Goal: Task Accomplishment & Management: Complete application form

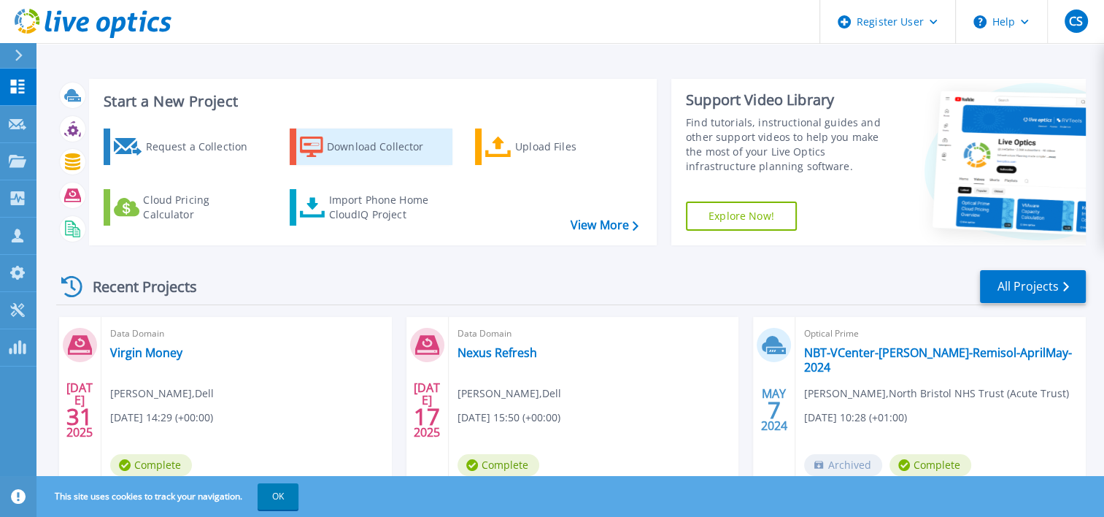
click at [366, 143] on div "Download Collector" at bounding box center [385, 146] width 117 height 29
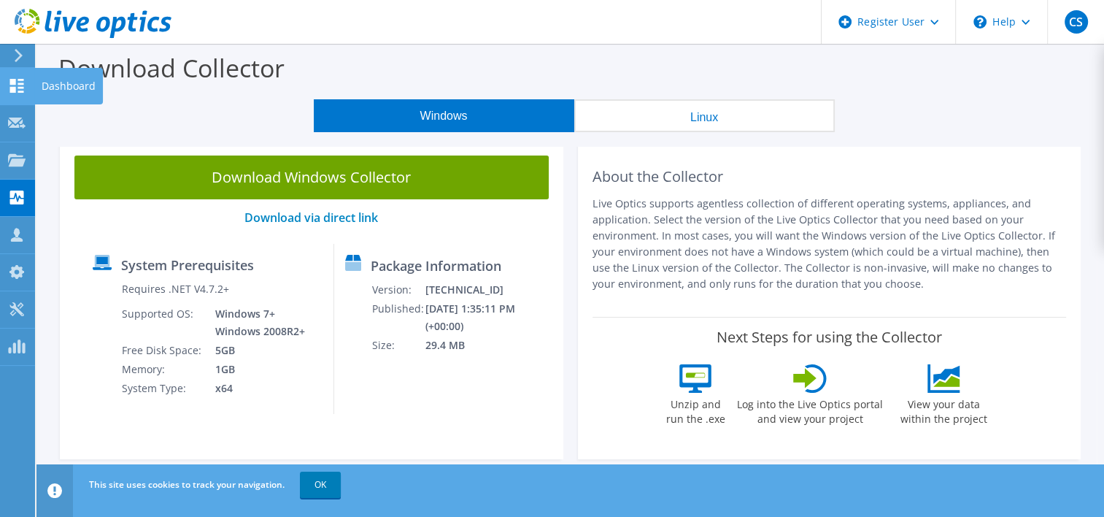
click at [16, 88] on icon at bounding box center [17, 86] width 18 height 14
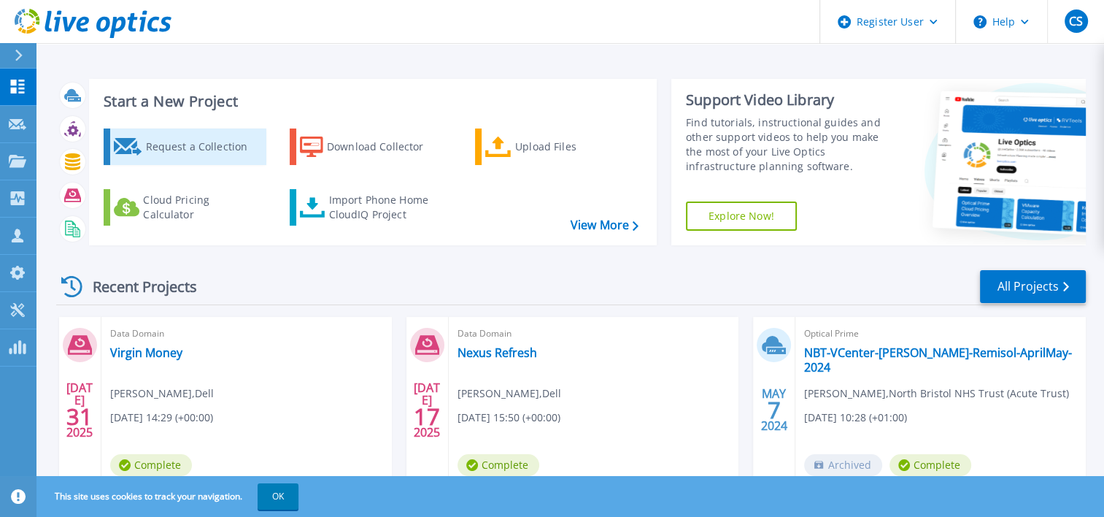
click at [193, 148] on div "Request a Collection" at bounding box center [203, 146] width 117 height 29
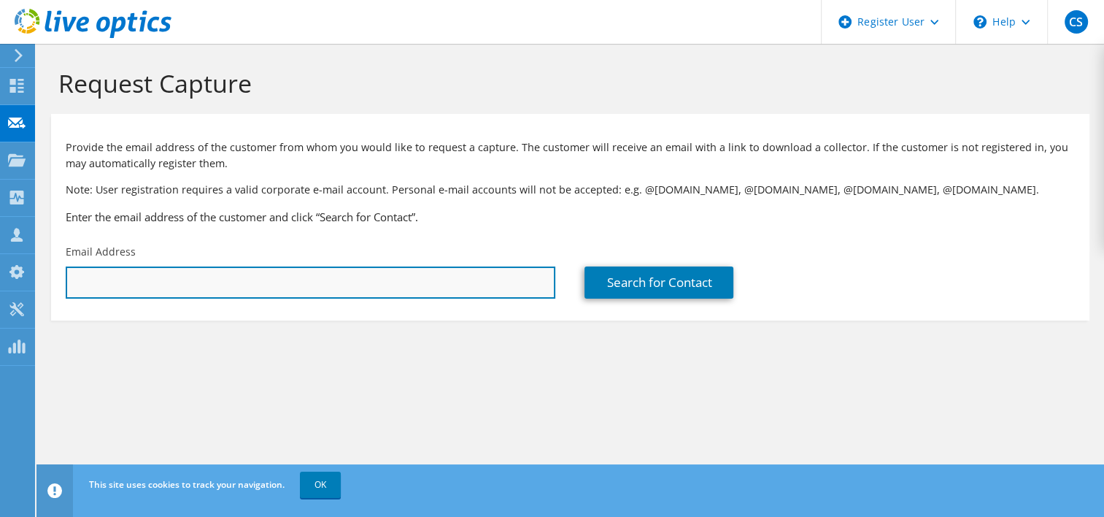
click at [78, 285] on input "text" at bounding box center [311, 282] width 490 height 32
paste input "[PERSON_NAME] <[PERSON_NAME][EMAIL_ADDRESS][DOMAIN_NAME]>"
drag, startPoint x: 137, startPoint y: 281, endPoint x: 69, endPoint y: 282, distance: 67.9
click at [69, 282] on input "[PERSON_NAME] <[PERSON_NAME][EMAIL_ADDRESS][DOMAIN_NAME]>" at bounding box center [311, 282] width 490 height 32
click at [200, 280] on input "[PERSON_NAME][EMAIL_ADDRESS][DOMAIN_NAME]>" at bounding box center [311, 282] width 490 height 32
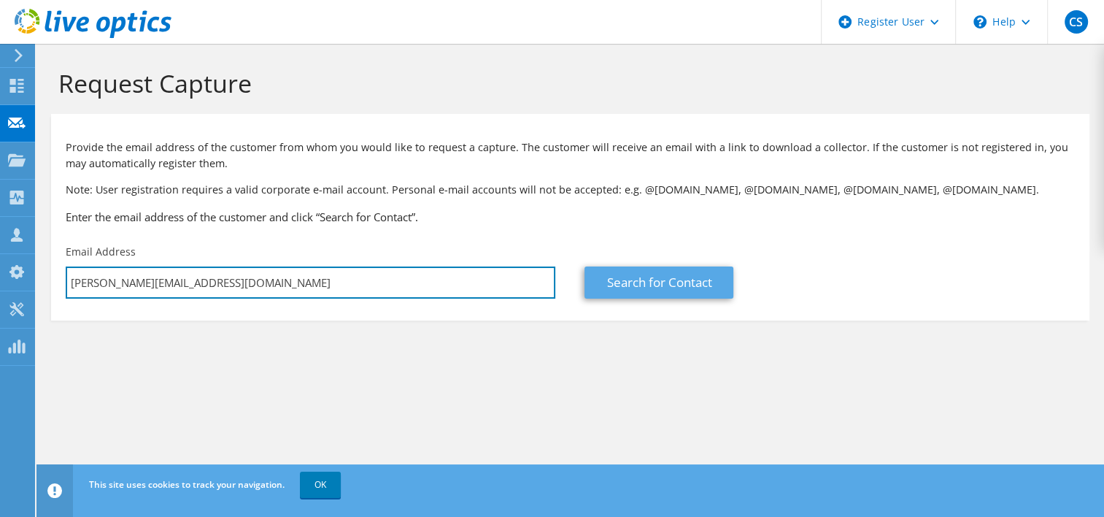
type input "[PERSON_NAME][EMAIL_ADDRESS][DOMAIN_NAME]"
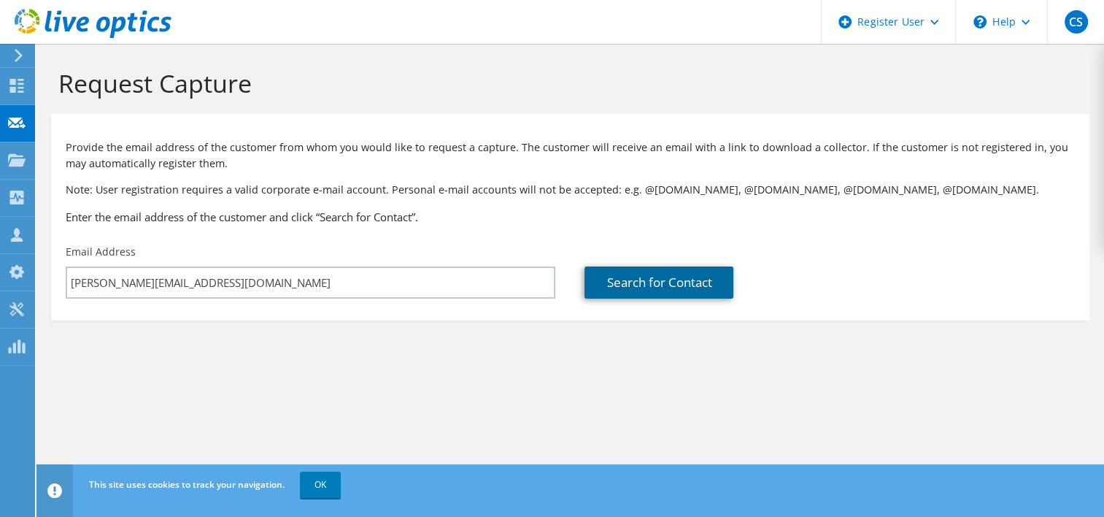
click at [657, 279] on link "Search for Contact" at bounding box center [658, 282] width 149 height 32
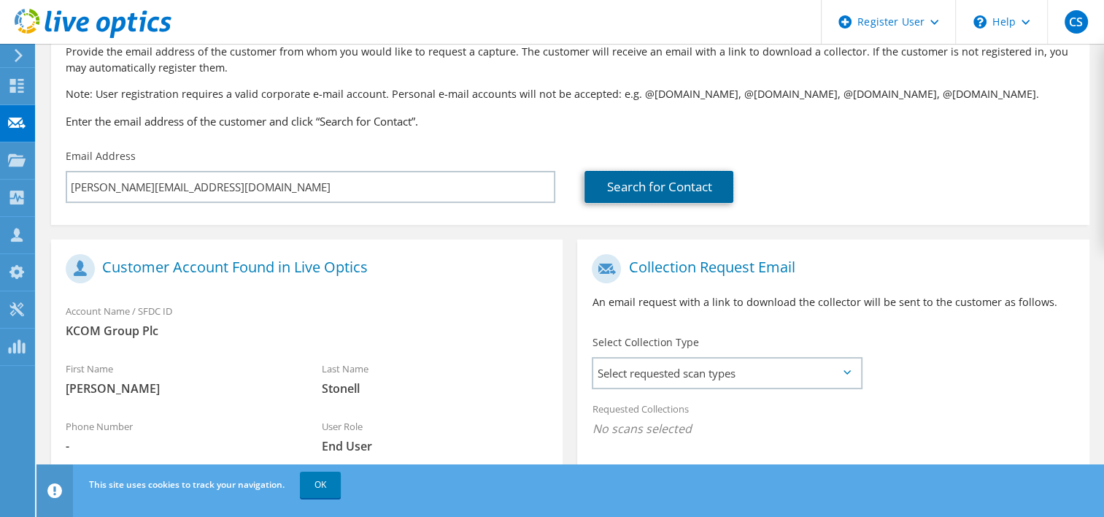
scroll to position [146, 0]
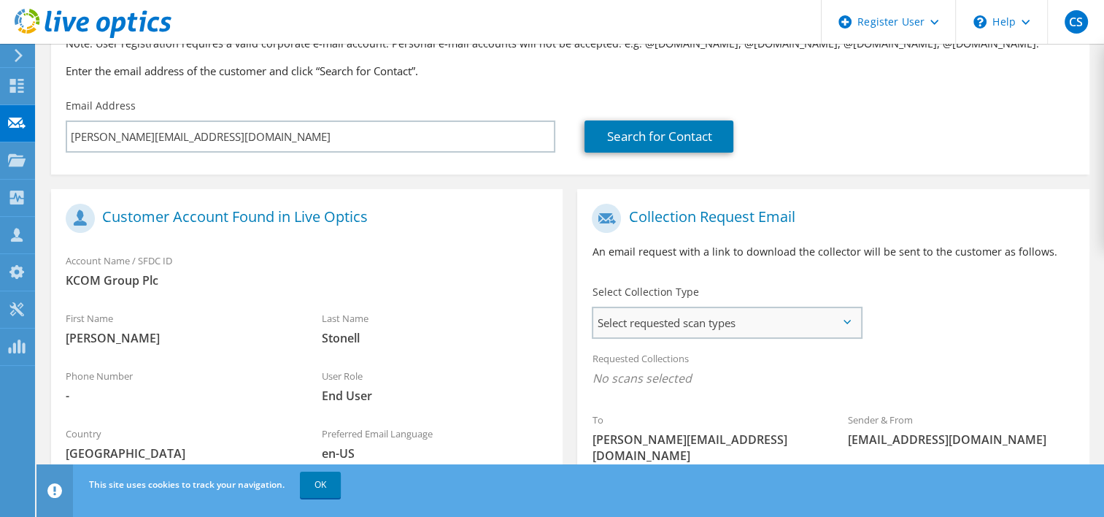
click at [776, 329] on span "Select requested scan types" at bounding box center [726, 322] width 266 height 29
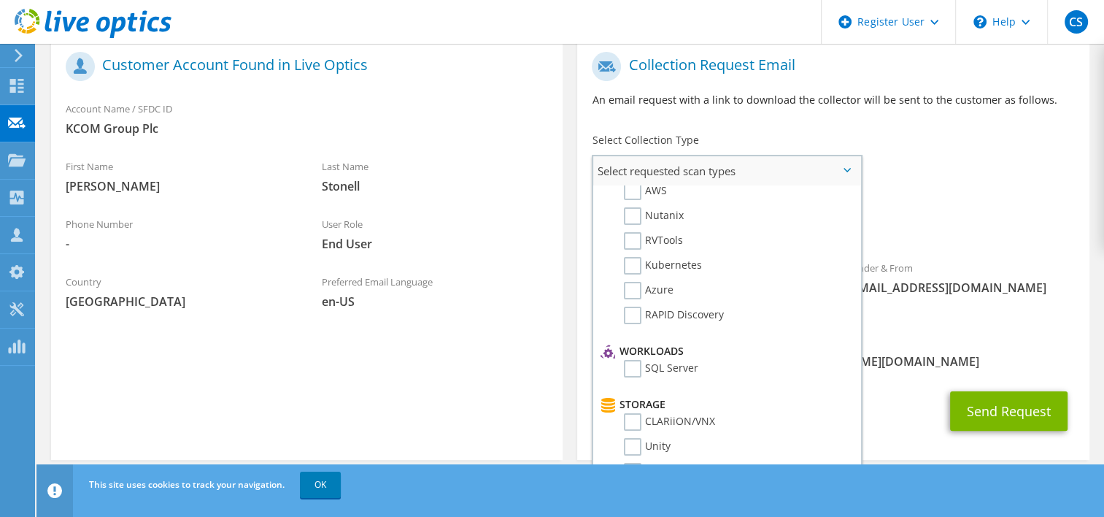
scroll to position [0, 0]
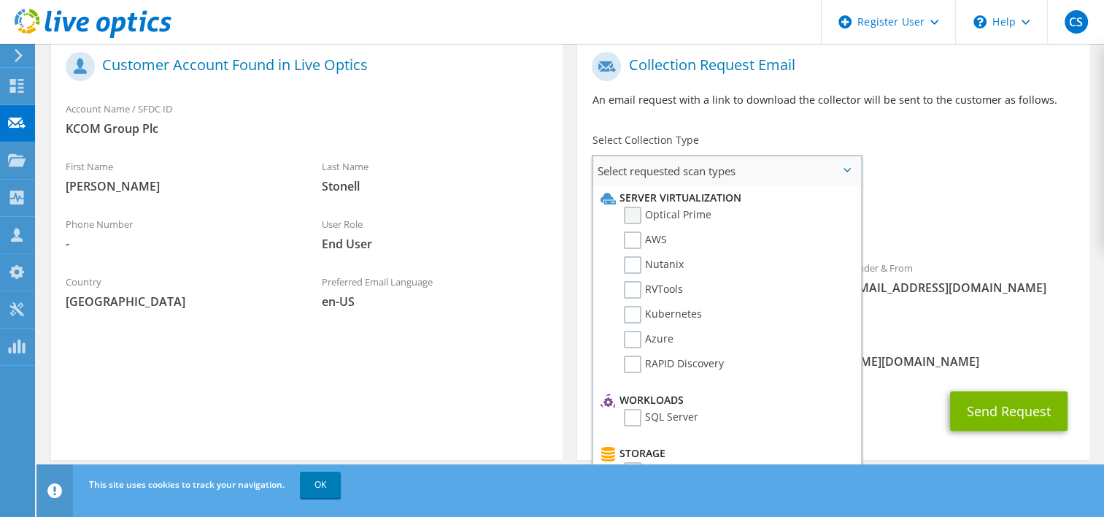
click at [633, 214] on label "Optical Prime" at bounding box center [668, 215] width 88 height 18
click at [0, 0] on input "Optical Prime" at bounding box center [0, 0] width 0 height 0
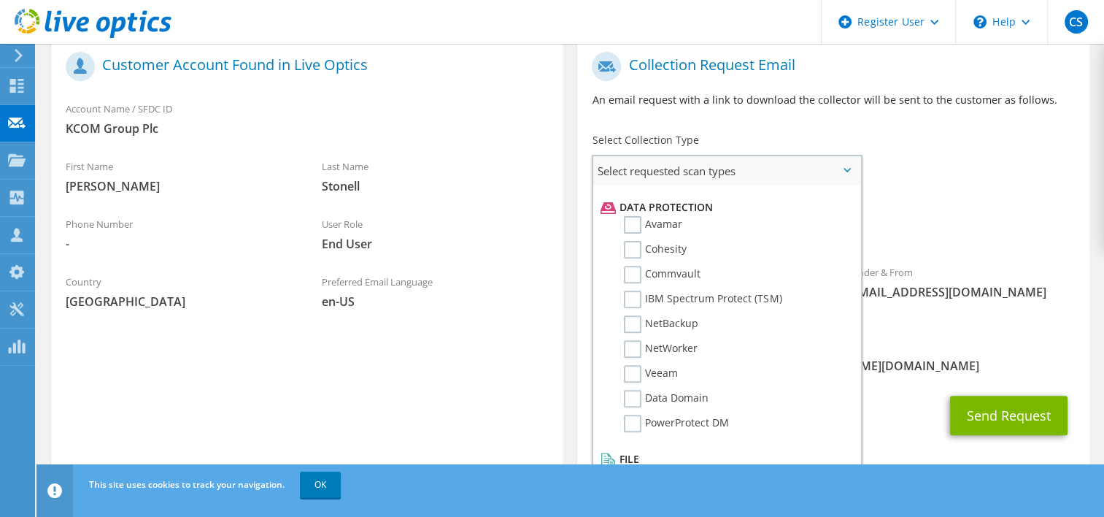
scroll to position [625, 0]
click at [626, 212] on label "Avamar" at bounding box center [653, 221] width 58 height 18
click at [0, 0] on input "Avamar" at bounding box center [0, 0] width 0 height 0
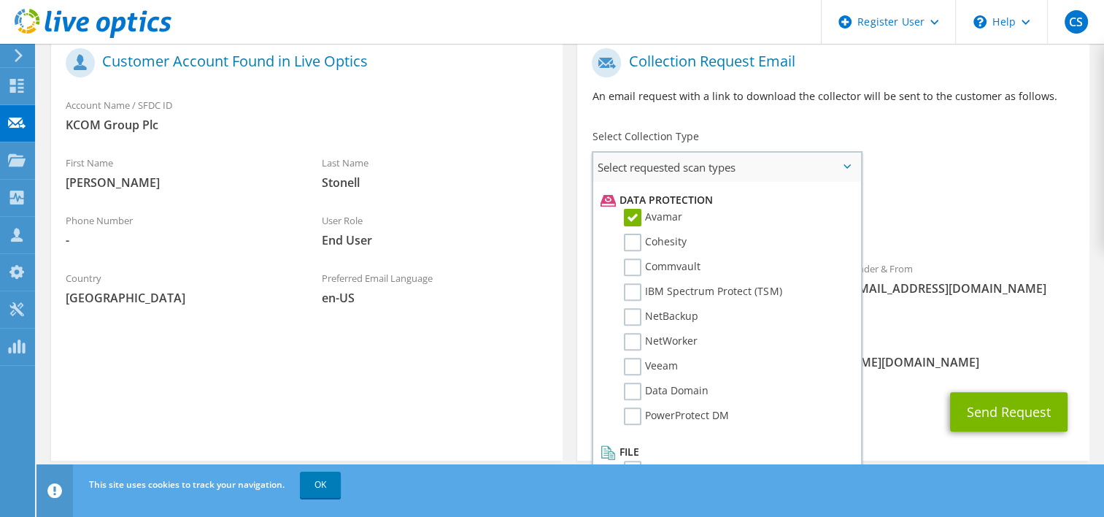
scroll to position [302, 0]
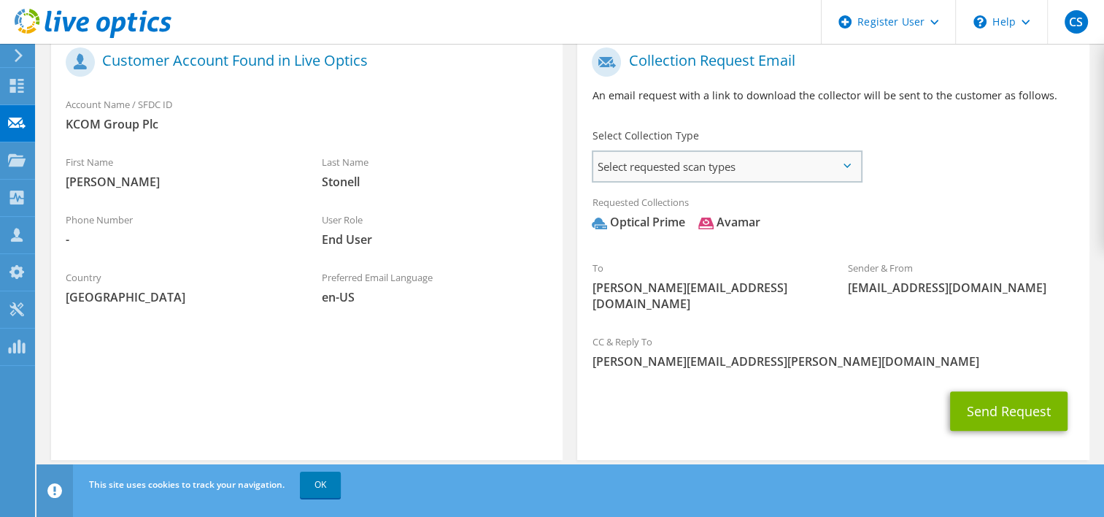
click at [838, 161] on span "Select requested scan types" at bounding box center [726, 166] width 266 height 29
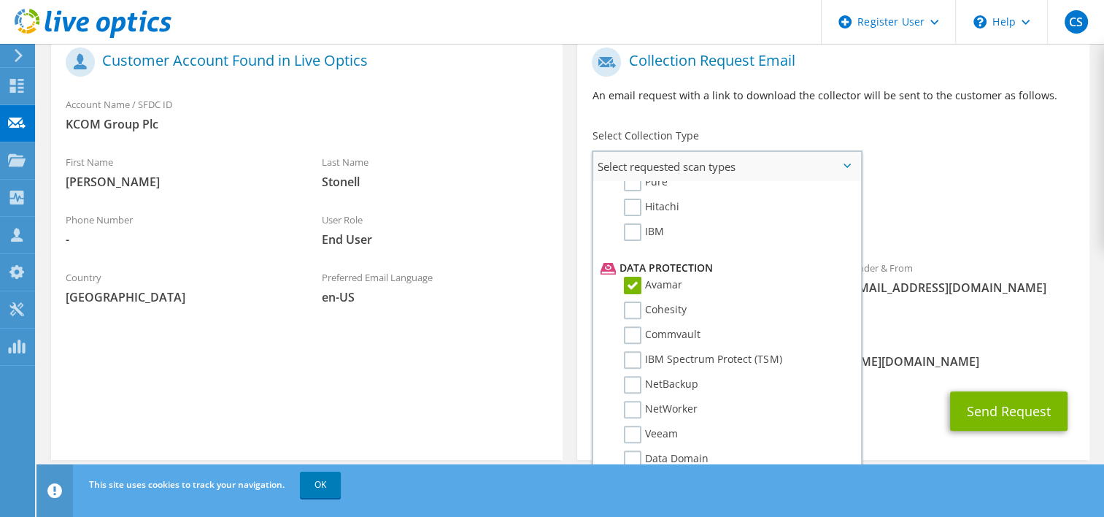
scroll to position [625, 0]
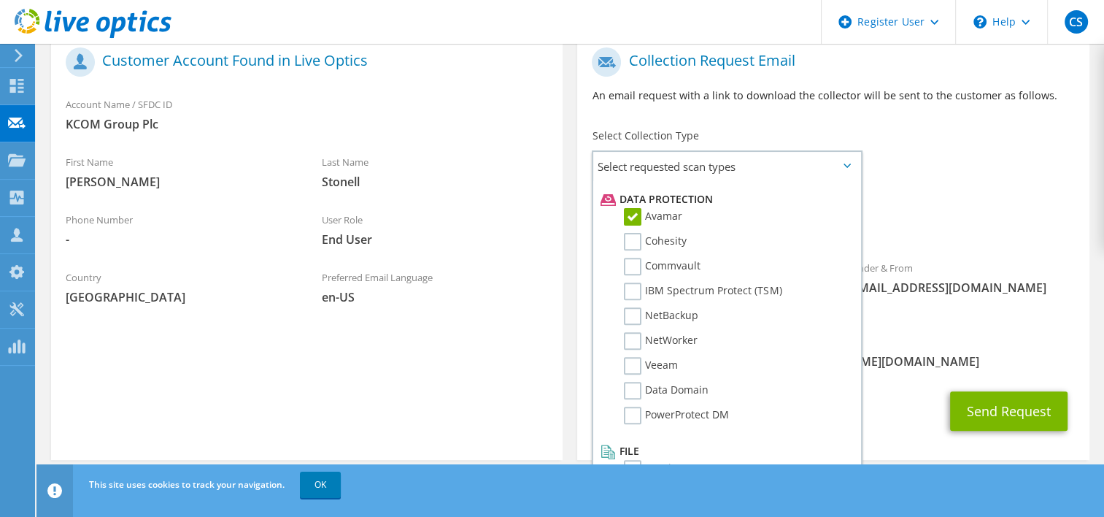
click at [1024, 209] on div "Requested Collections No scans selected Optical Prime [GEOGRAPHIC_DATA]" at bounding box center [832, 216] width 511 height 58
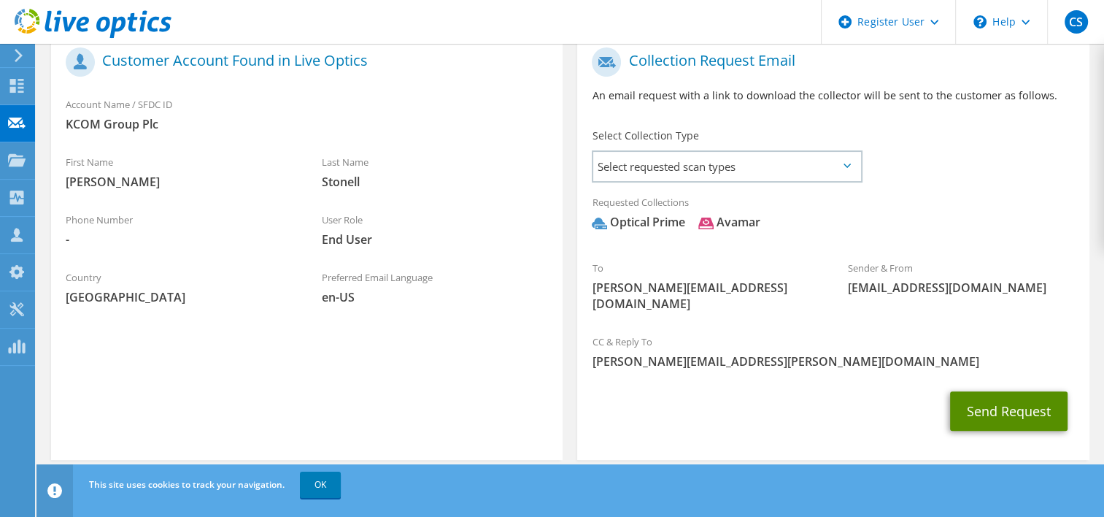
click at [1019, 397] on button "Send Request" at bounding box center [1008, 410] width 117 height 39
